Goal: Information Seeking & Learning: Learn about a topic

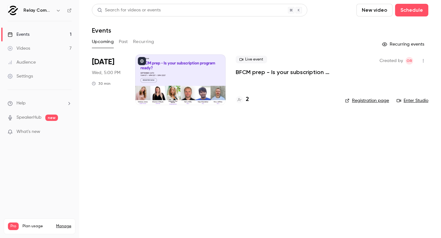
click at [128, 41] on button "Past" at bounding box center [123, 42] width 9 height 10
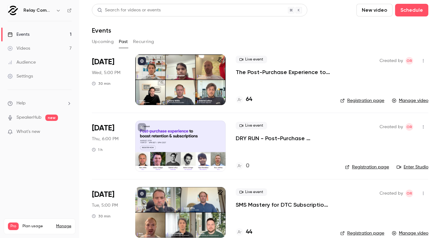
click at [162, 91] on div at bounding box center [180, 79] width 90 height 51
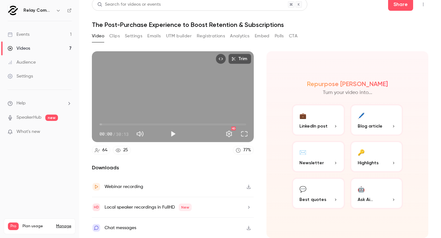
click at [116, 40] on button "Clips" at bounding box center [114, 36] width 10 height 10
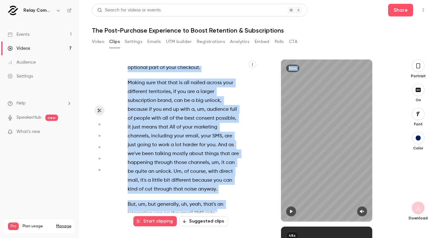
scroll to position [6636, 0]
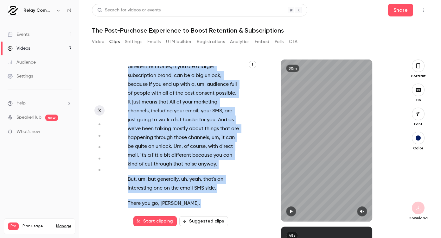
drag, startPoint x: 128, startPoint y: 92, endPoint x: 207, endPoint y: 133, distance: 89.5
click at [207, 133] on div "Hey everyone , er , welcome to the latest relay commerce webinar . Uh , [DATE] …" at bounding box center [187, 144] width 135 height 156
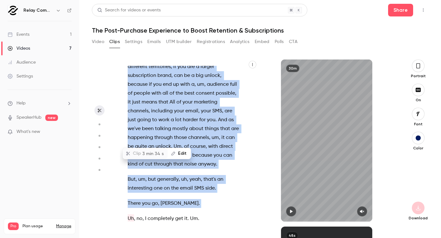
scroll to position [5776, 0]
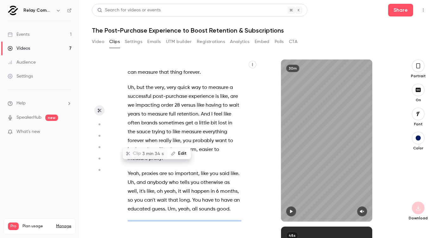
type input "******"
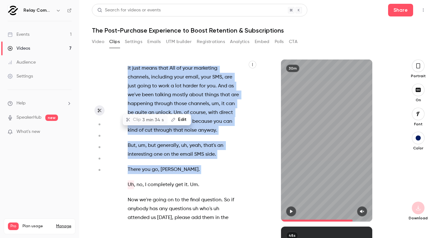
scroll to position [6675, 0]
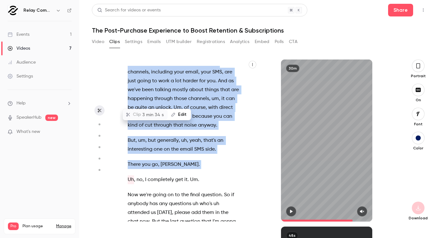
copy div "Now , uh , there's so many tools in the tech stack , um , and obviously a lot o…"
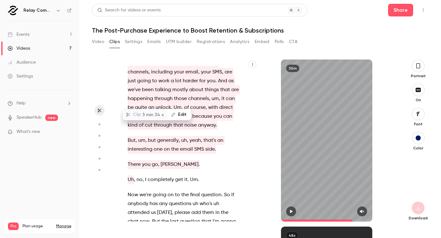
click at [331, 30] on h1 "The Post-Purchase Experience to Boost Retention & Subscriptions" at bounding box center [260, 31] width 336 height 8
